Goal: Navigation & Orientation: Find specific page/section

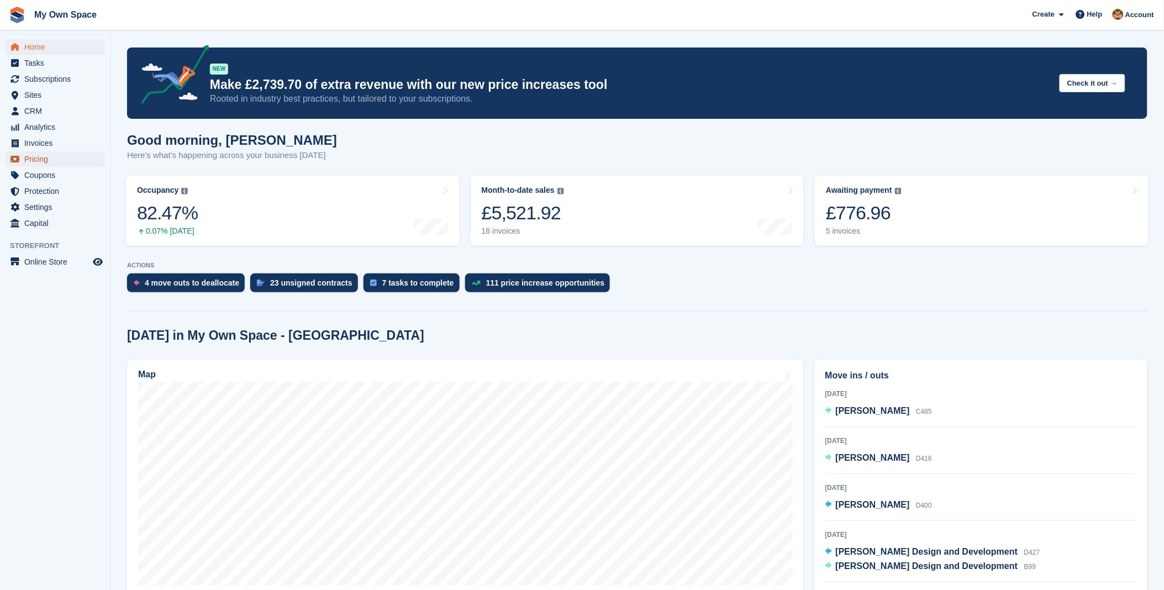
click at [43, 162] on span "Pricing" at bounding box center [57, 158] width 66 height 15
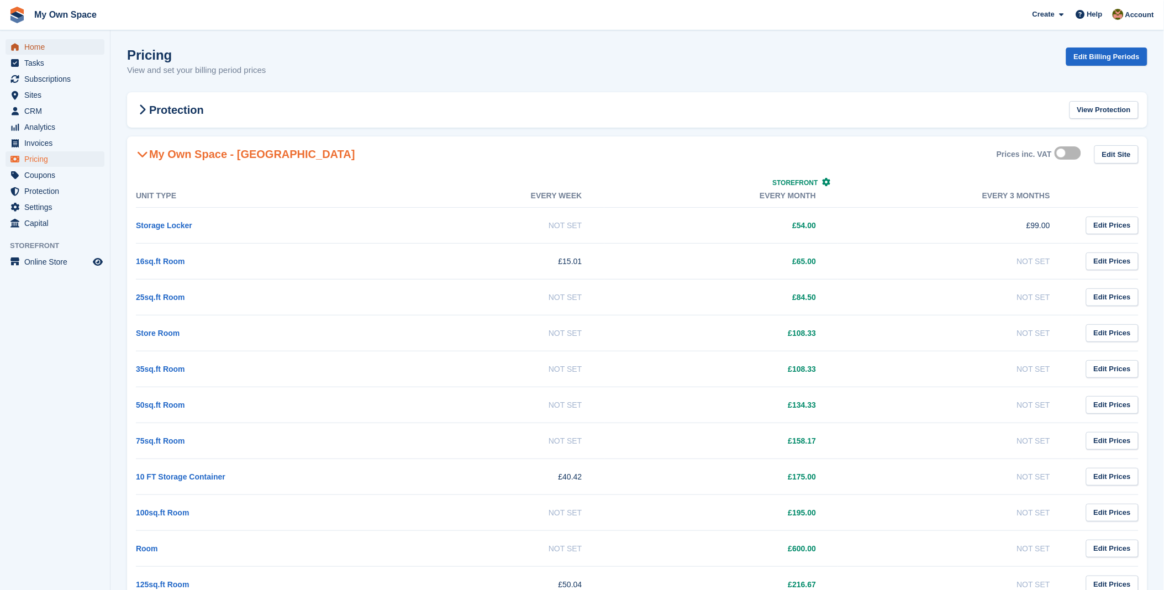
click at [30, 43] on span "Home" at bounding box center [57, 46] width 66 height 15
